Goal: Transaction & Acquisition: Purchase product/service

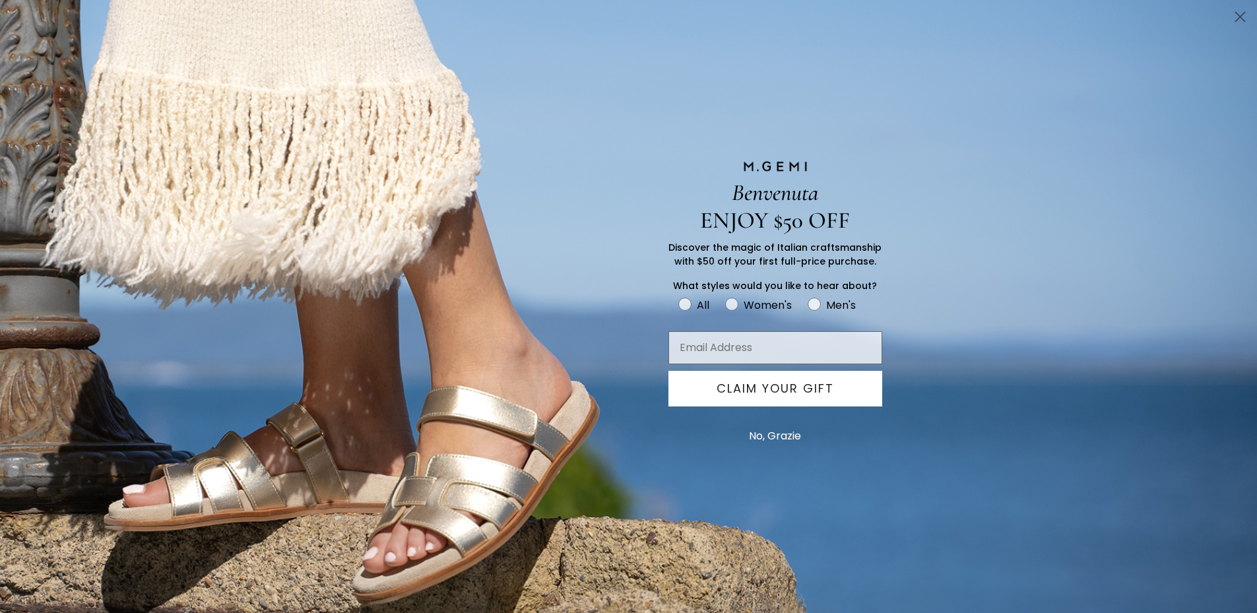
click at [782, 438] on button "No, Grazie" at bounding box center [774, 436] width 65 height 33
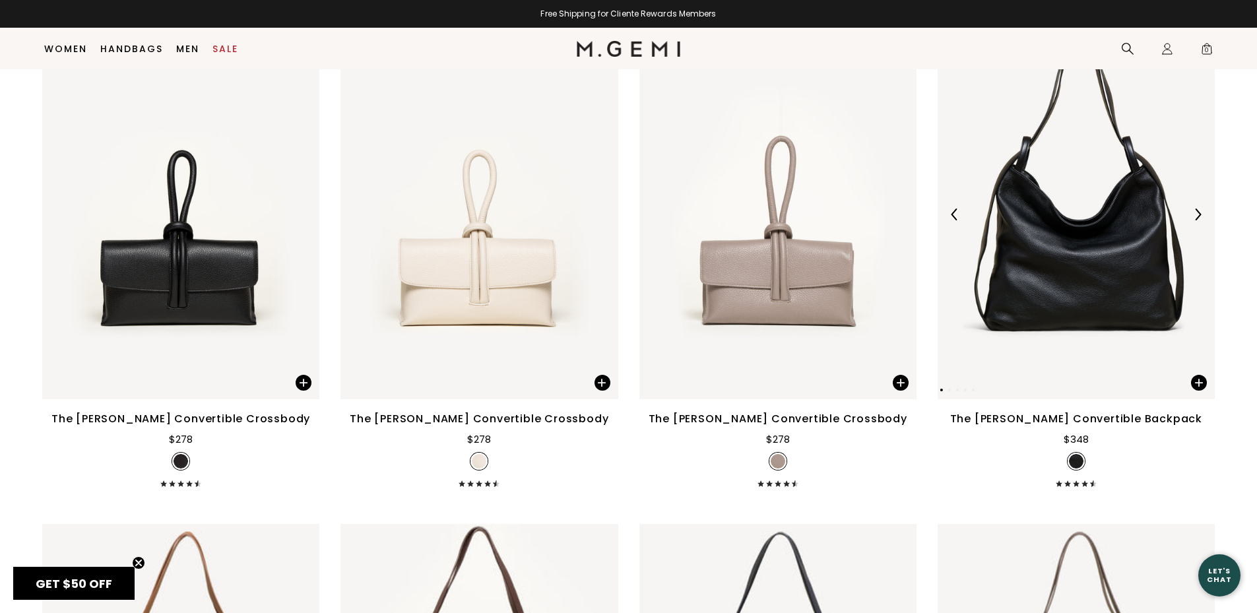
scroll to position [2751, 0]
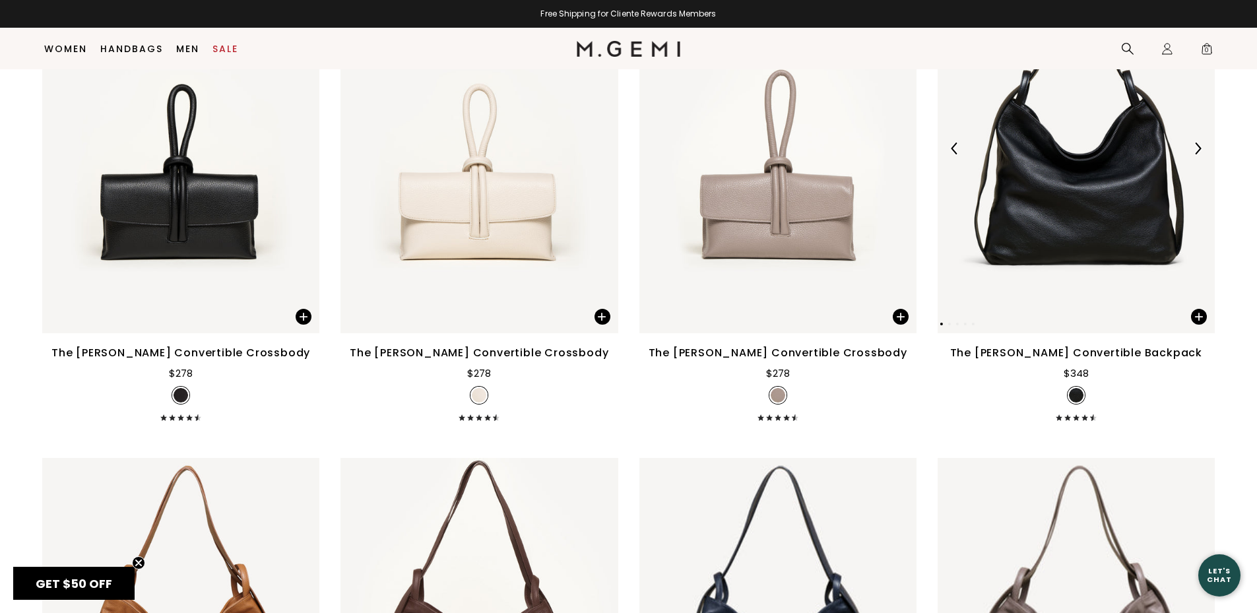
click at [1098, 292] on img at bounding box center [1076, 149] width 277 height 370
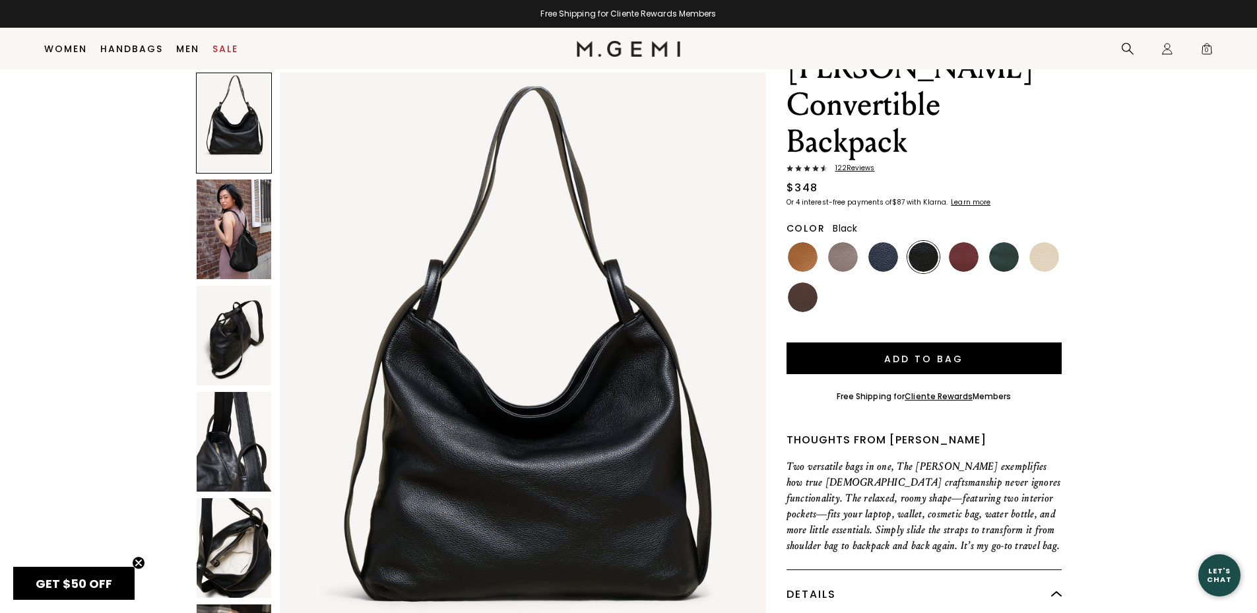
click at [583, 412] on img at bounding box center [523, 397] width 486 height 648
click at [596, 343] on img at bounding box center [523, 397] width 486 height 648
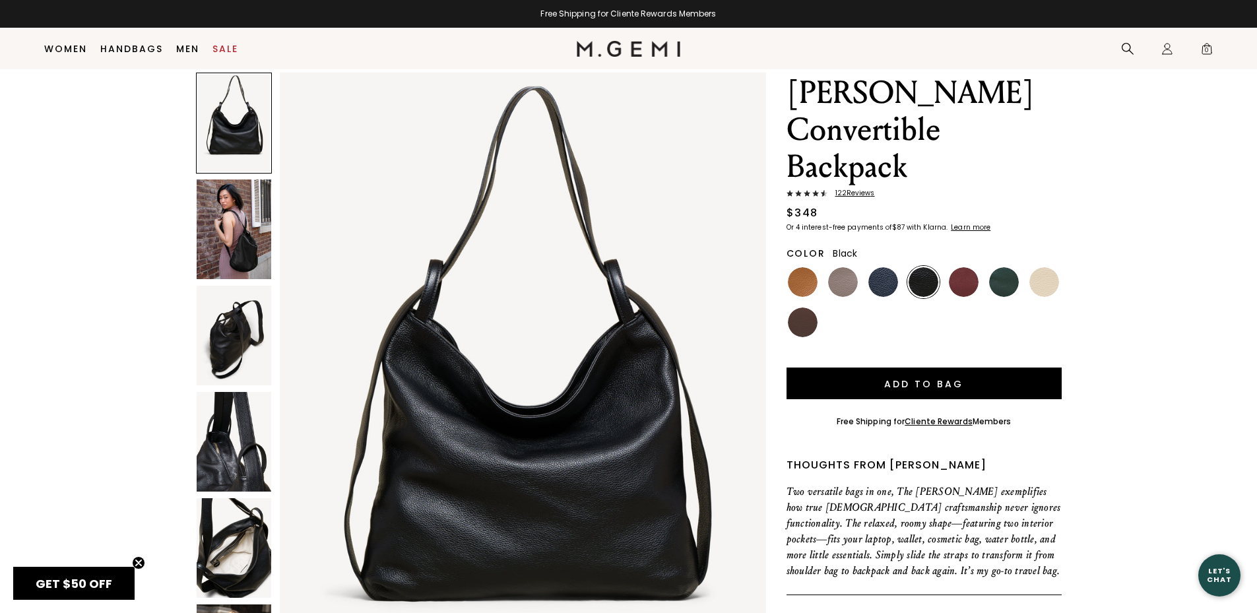
scroll to position [71, 0]
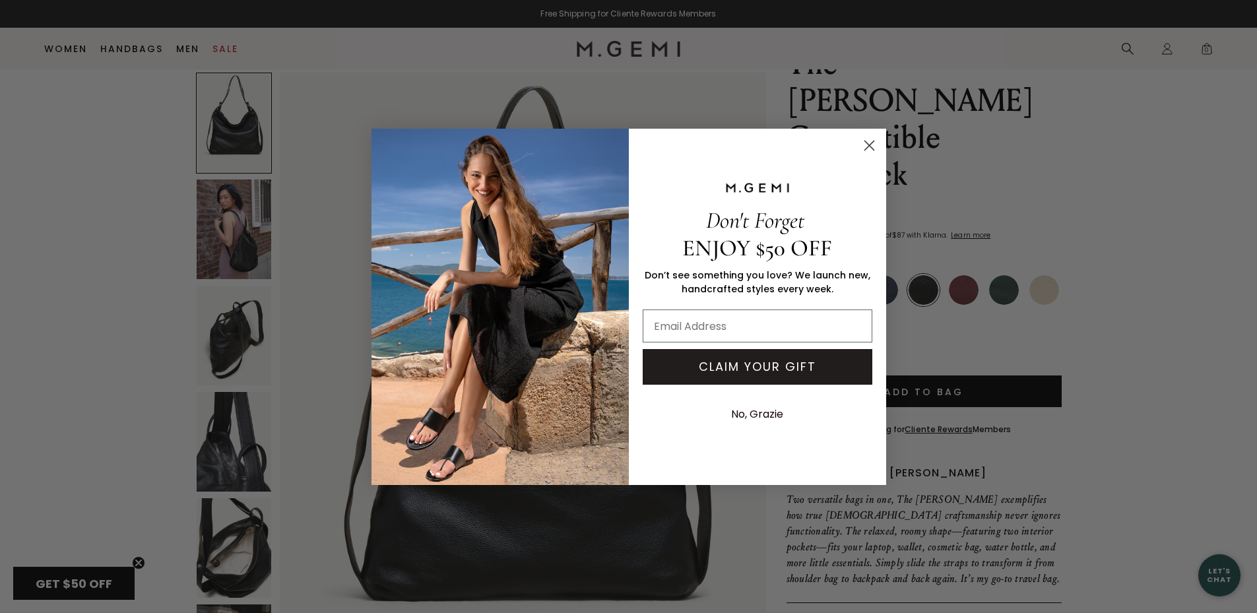
click at [871, 147] on icon "Close dialog" at bounding box center [869, 145] width 9 height 9
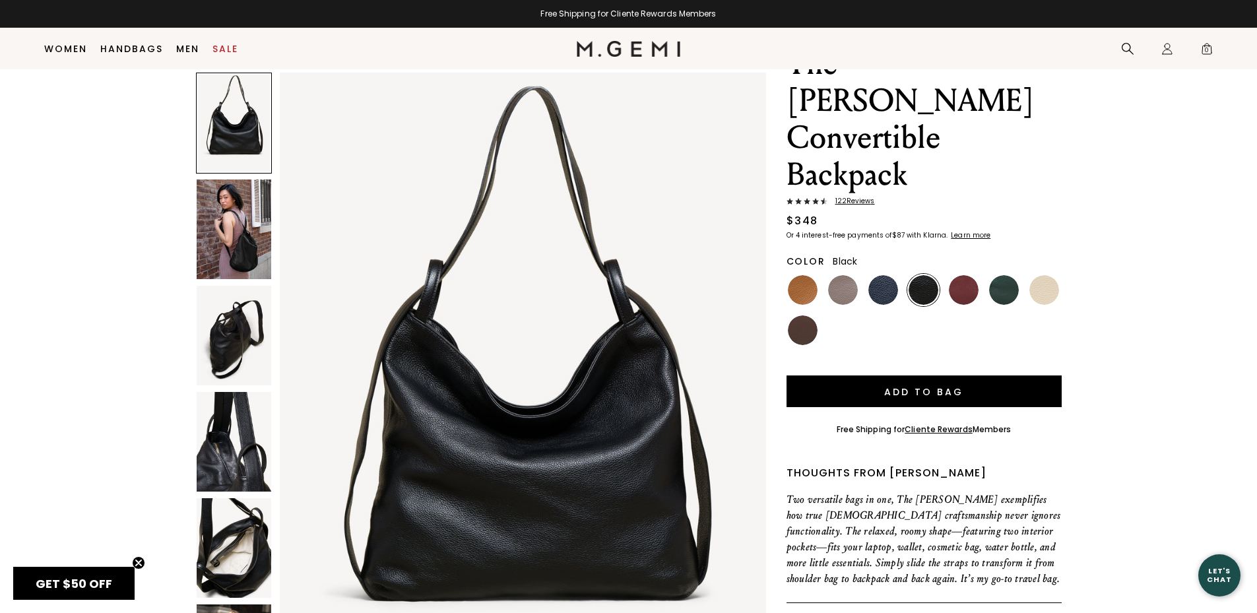
click at [235, 251] on img at bounding box center [234, 230] width 75 height 100
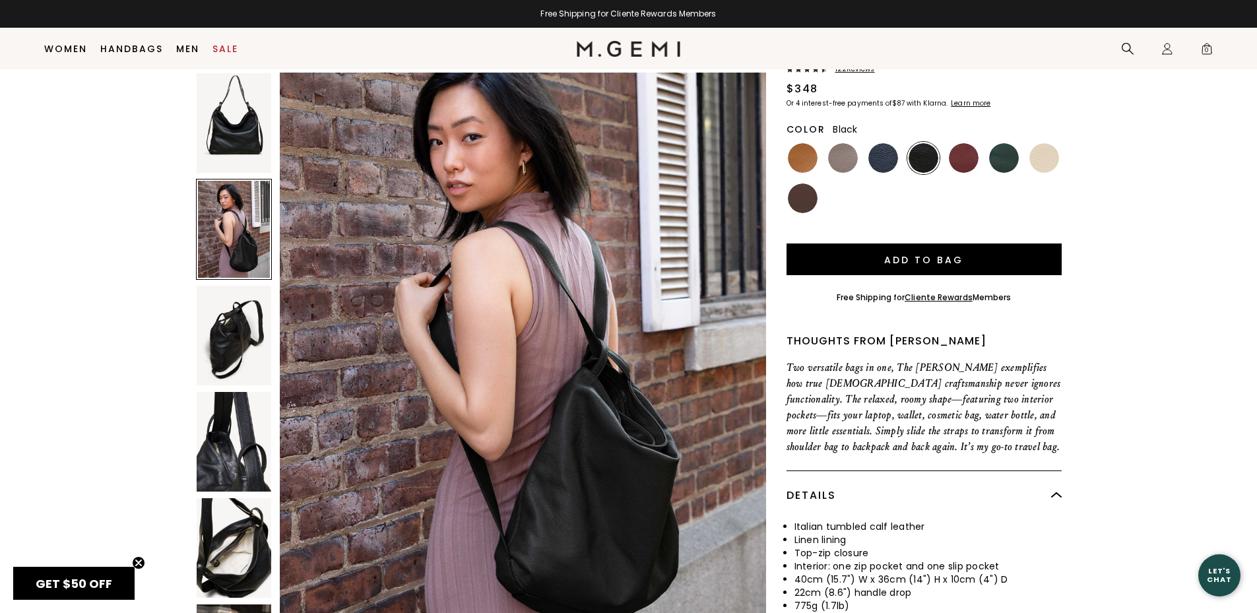
scroll to position [780, 0]
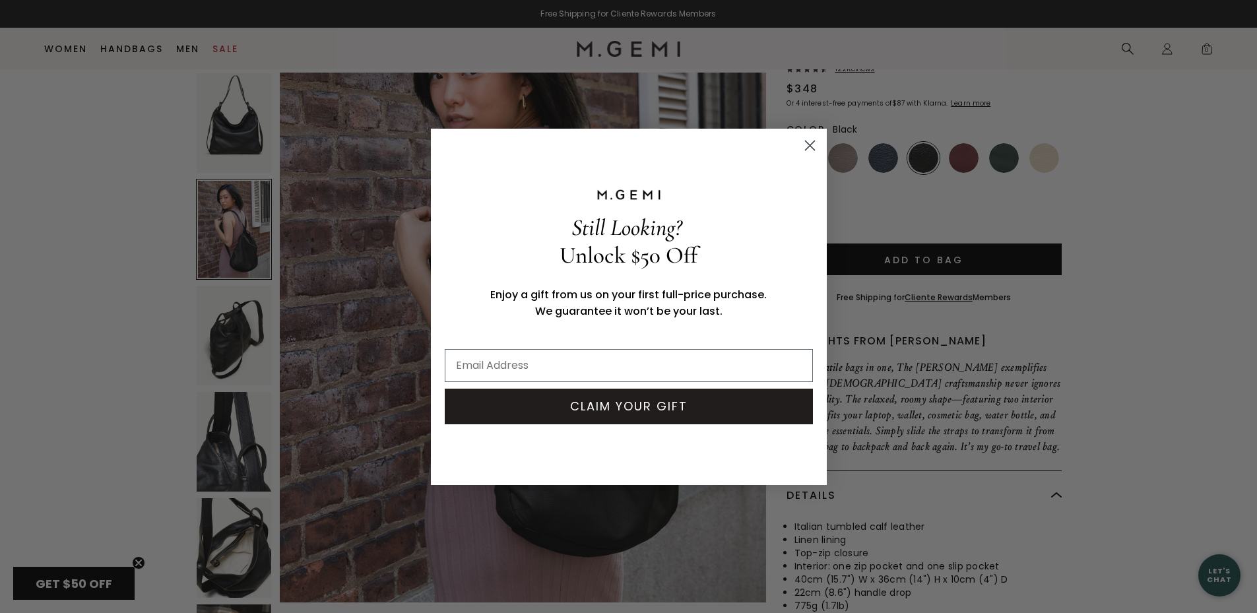
click at [804, 145] on circle "Close dialog" at bounding box center [810, 145] width 22 height 22
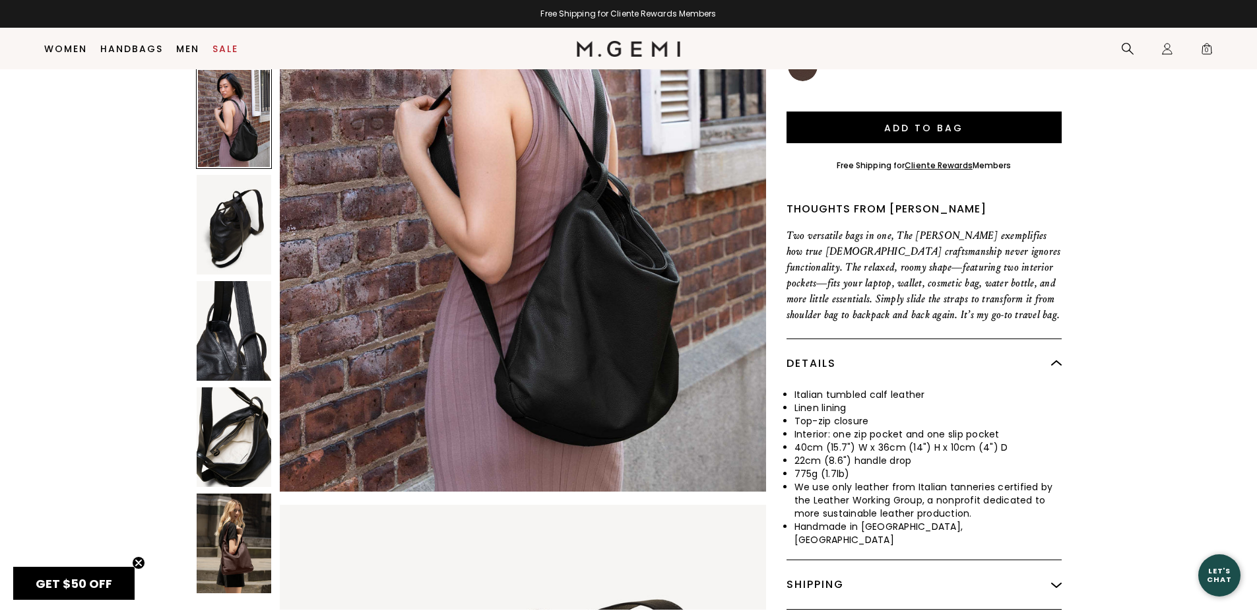
scroll to position [401, 0]
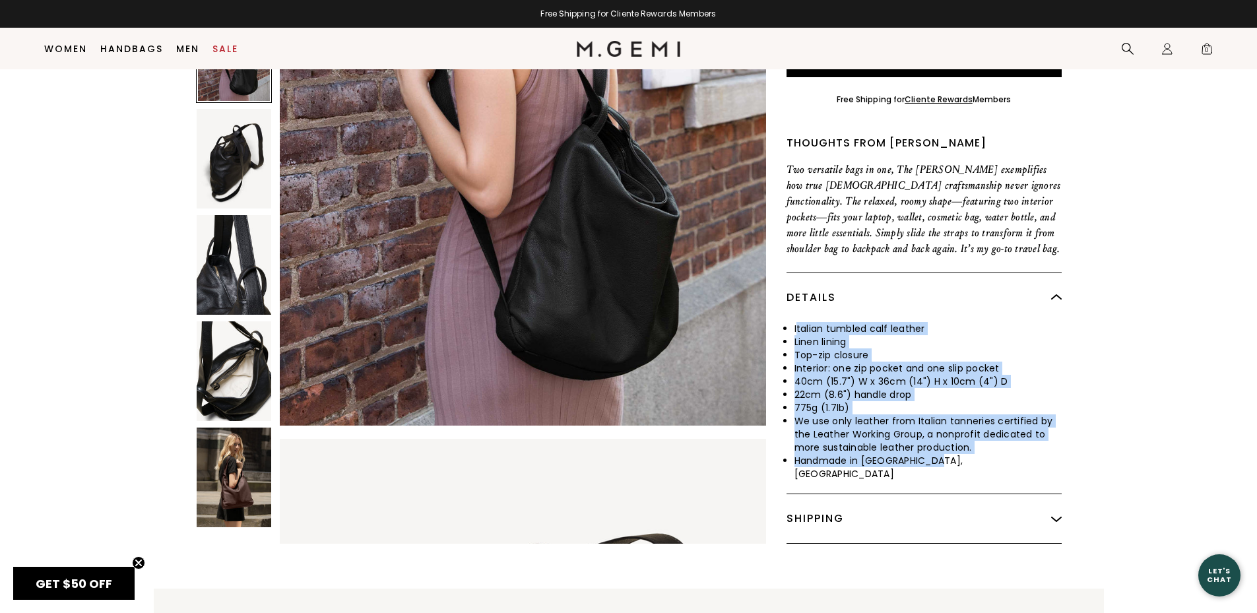
drag, startPoint x: 796, startPoint y: 288, endPoint x: 949, endPoint y: 424, distance: 204.8
click at [949, 424] on ul "Italian tumbled calf leather Linen lining Top-zip closure Interior: one zip poc…" at bounding box center [924, 401] width 275 height 158
copy ul "talian tumbled calf leather Linen lining Top-zip closure Interior: one zip pock…"
